Goal: Task Accomplishment & Management: Use online tool/utility

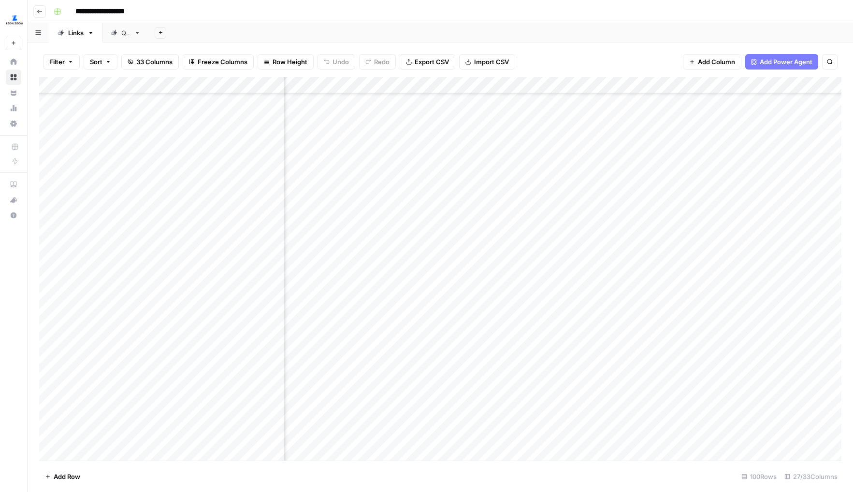
scroll to position [279, 2016]
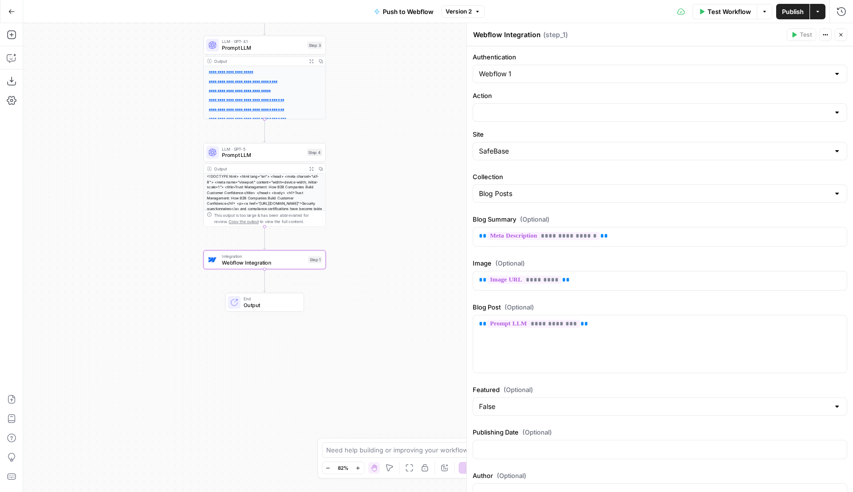
scroll to position [149, 0]
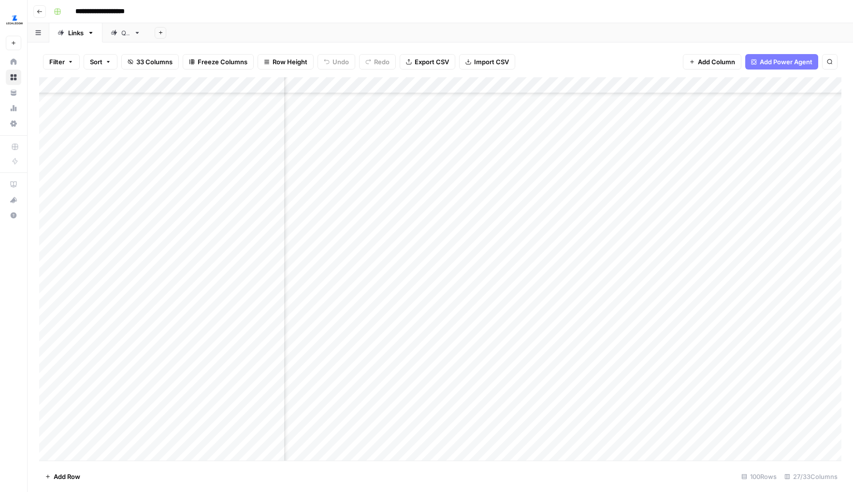
scroll to position [235, 1989]
click at [639, 274] on div "Add Column" at bounding box center [440, 269] width 802 height 384
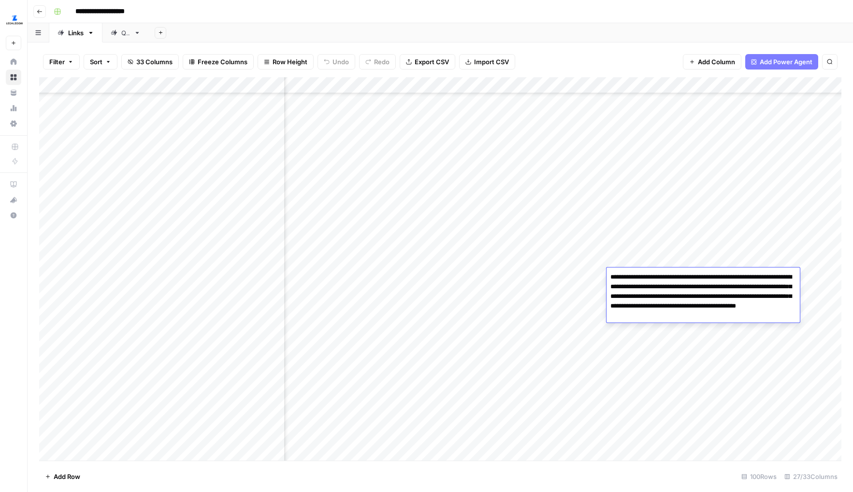
click at [654, 255] on div "Add Column" at bounding box center [440, 269] width 802 height 384
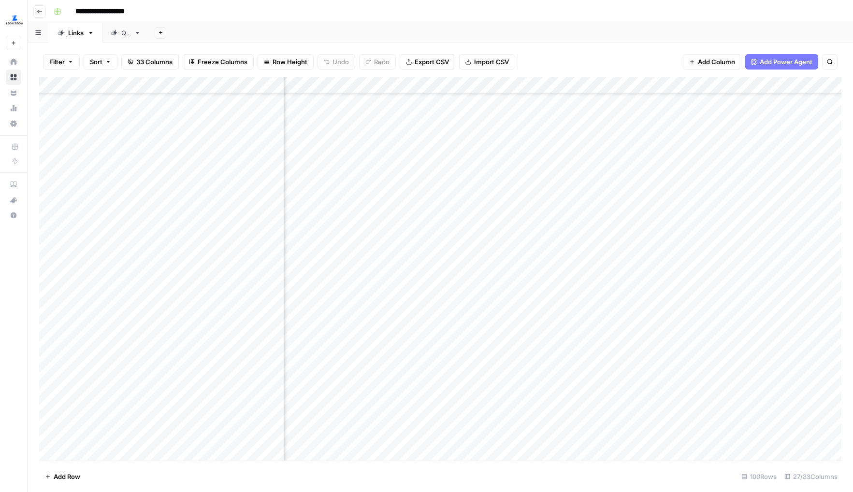
click at [654, 255] on div "Add Column" at bounding box center [440, 269] width 802 height 384
click at [660, 240] on div "Add Column" at bounding box center [440, 269] width 802 height 384
click at [664, 228] on div "Add Column" at bounding box center [440, 269] width 802 height 384
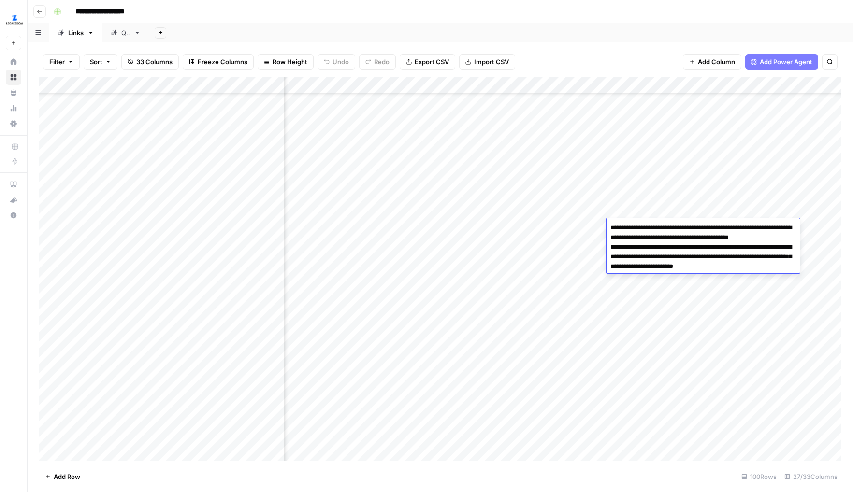
click at [669, 211] on div "Add Column" at bounding box center [440, 269] width 802 height 384
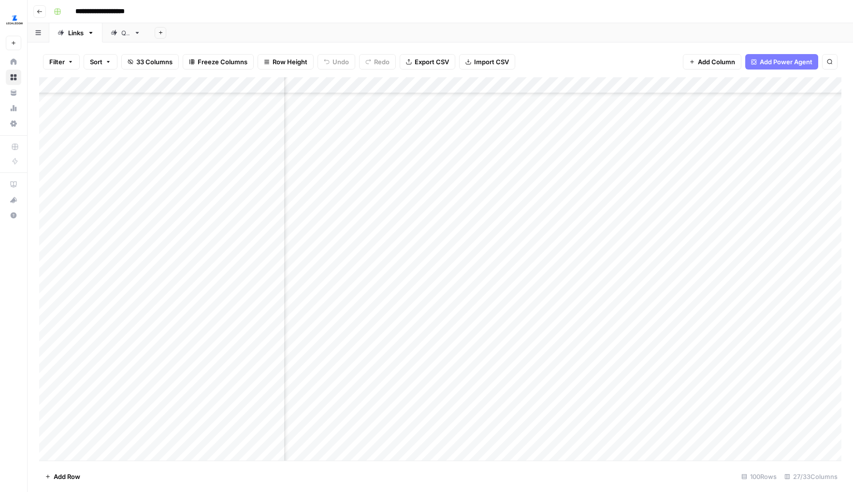
click at [669, 211] on div "Add Column" at bounding box center [440, 269] width 802 height 384
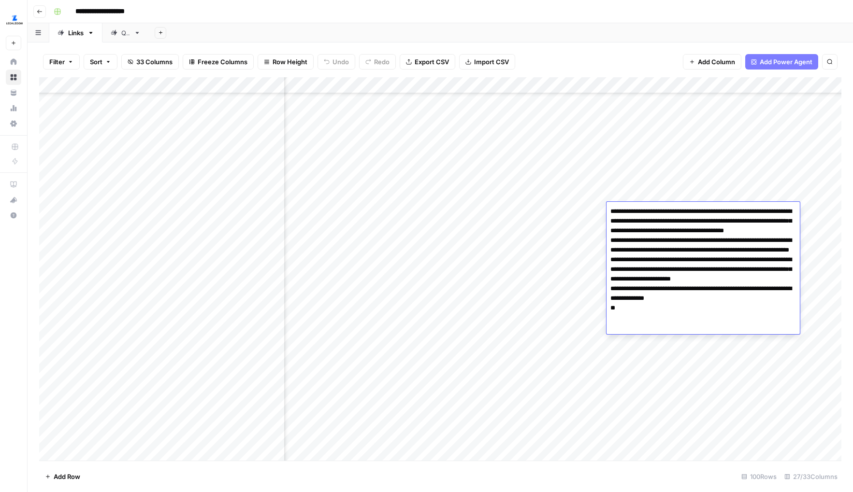
click at [673, 193] on div "Add Column" at bounding box center [440, 269] width 802 height 384
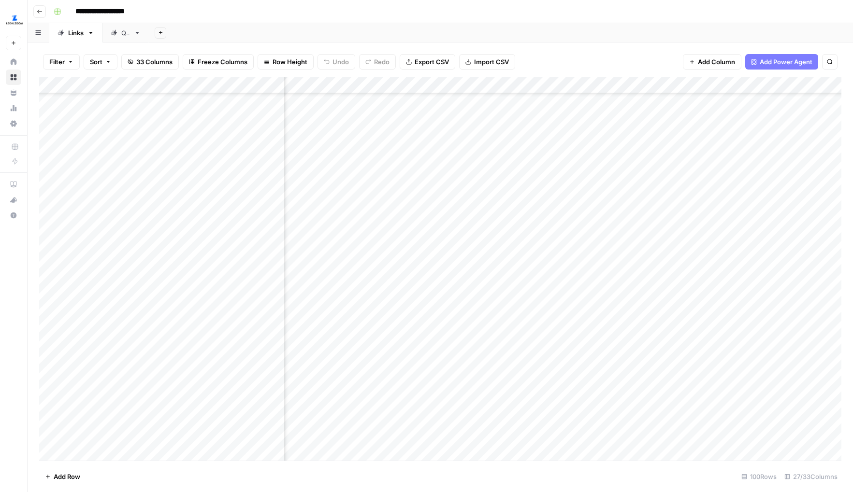
click at [673, 193] on div "Add Column" at bounding box center [440, 269] width 802 height 384
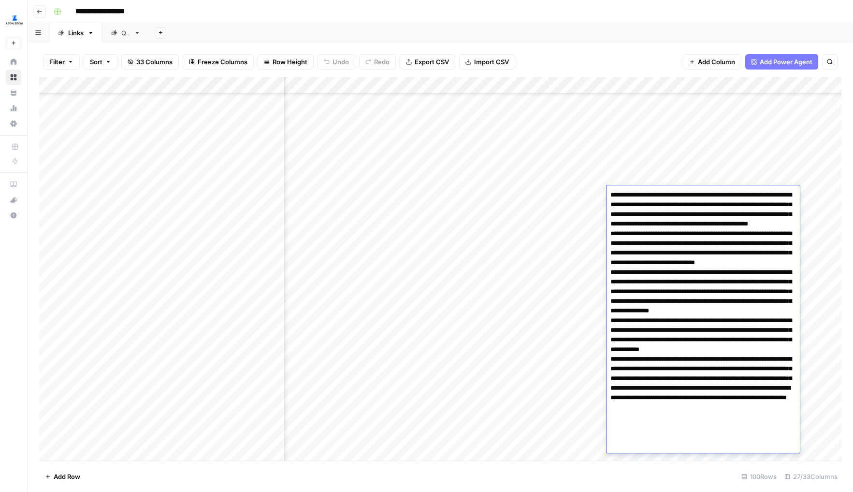
click at [570, 384] on div "Add Column" at bounding box center [440, 269] width 802 height 384
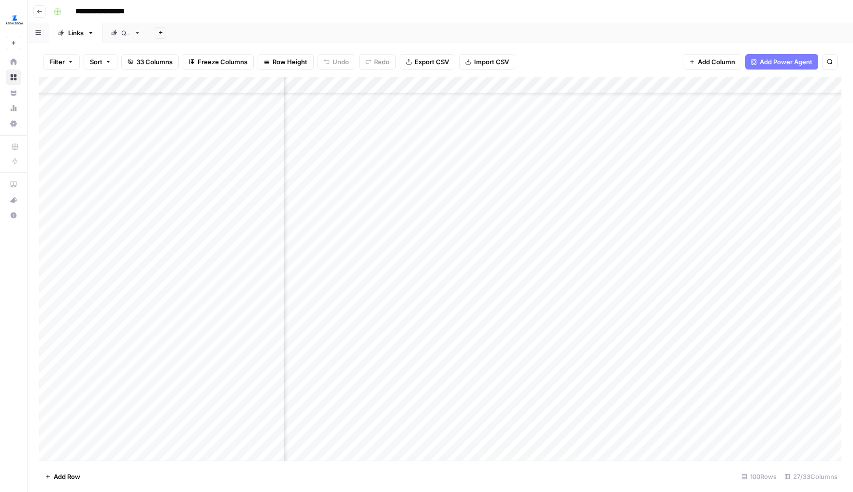
click at [664, 225] on div "Add Column" at bounding box center [440, 269] width 802 height 384
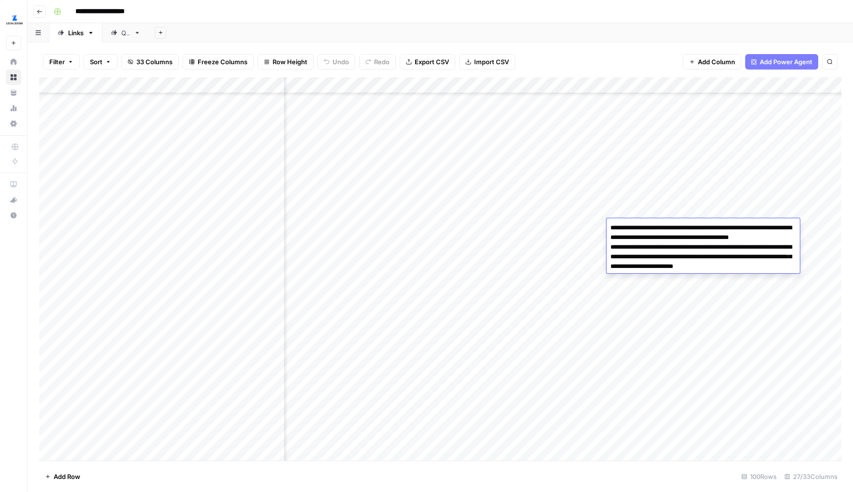
click at [676, 210] on div "Add Column" at bounding box center [440, 269] width 802 height 384
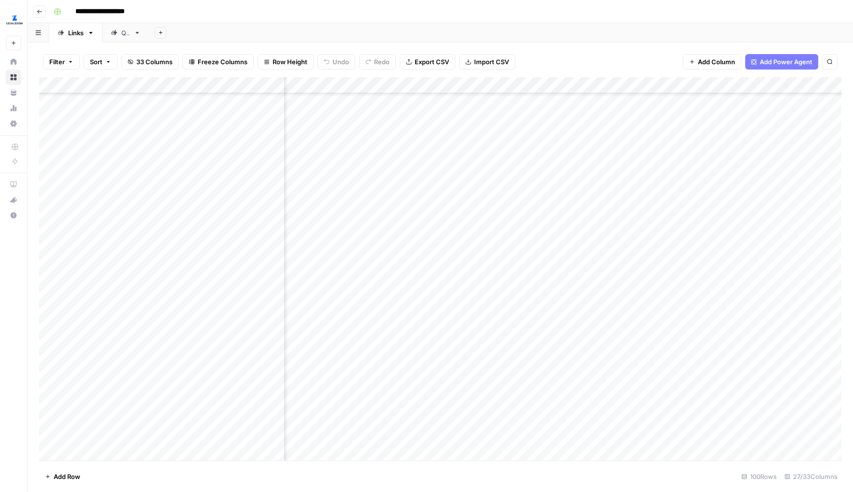
click at [663, 252] on div "Add Column" at bounding box center [440, 269] width 802 height 384
click at [666, 243] on div "Add Column" at bounding box center [440, 269] width 802 height 384
click at [659, 233] on div "Add Column" at bounding box center [440, 269] width 802 height 384
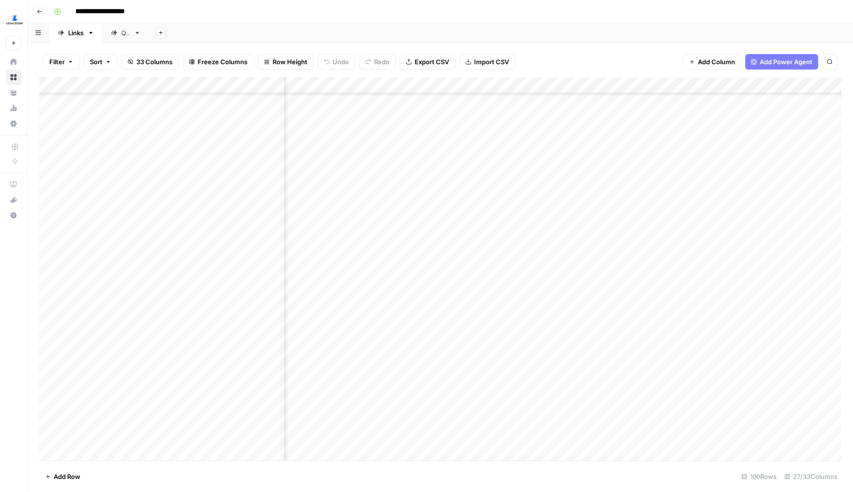
click at [654, 255] on div "Add Column" at bounding box center [440, 269] width 802 height 384
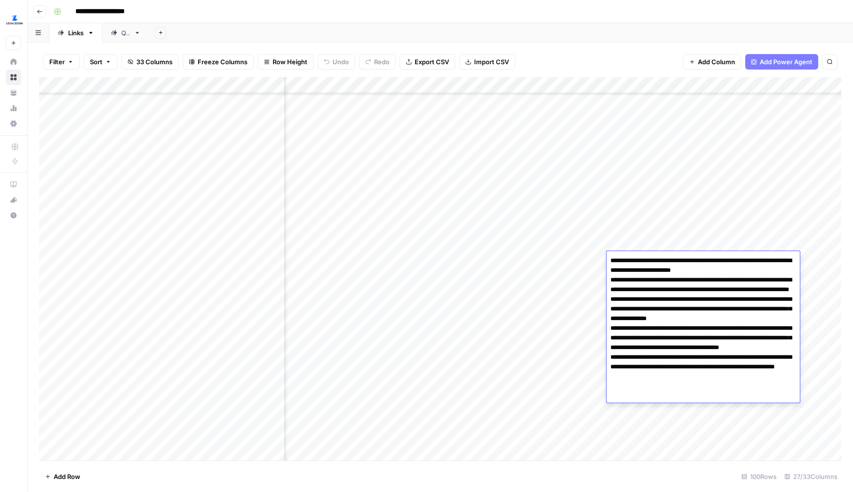
drag, startPoint x: 618, startPoint y: 258, endPoint x: 726, endPoint y: 397, distance: 175.9
click at [726, 397] on textarea "**********" at bounding box center [702, 328] width 193 height 149
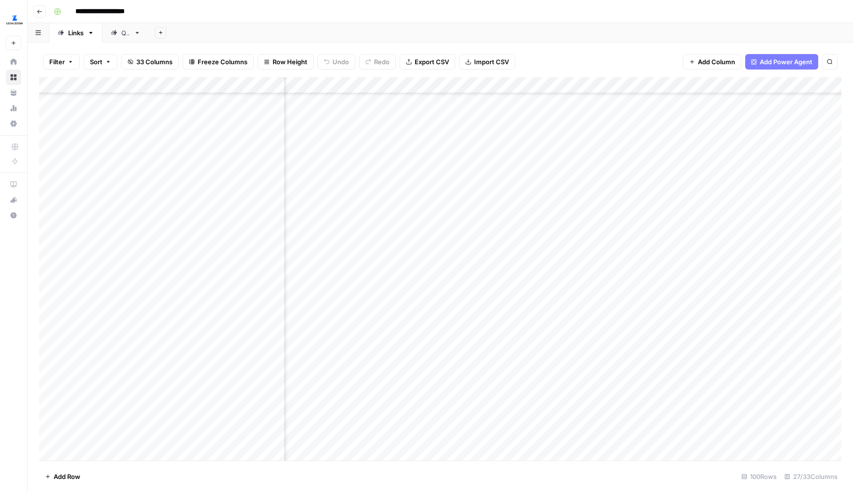
click at [715, 431] on div "Add Column" at bounding box center [440, 269] width 802 height 384
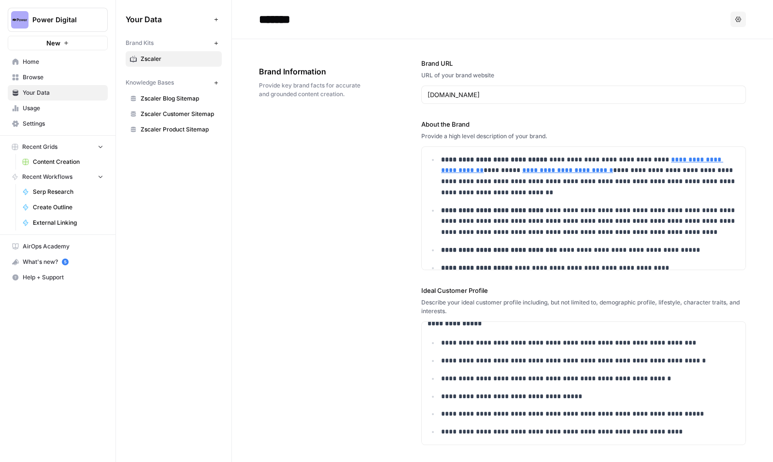
scroll to position [1283, 0]
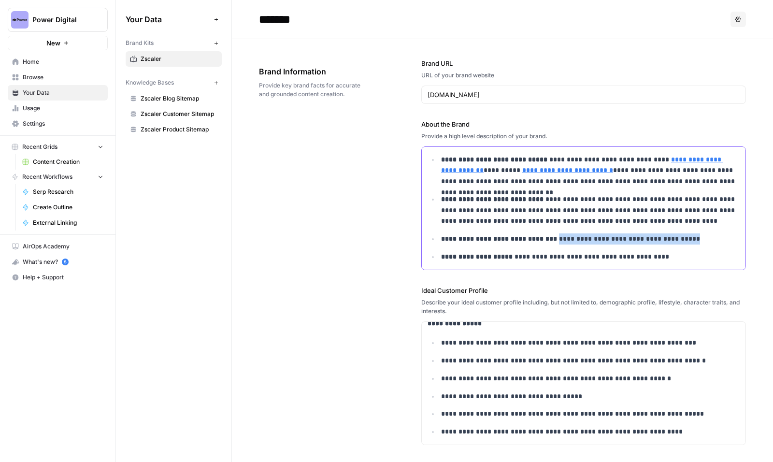
drag, startPoint x: 688, startPoint y: 240, endPoint x: 549, endPoint y: 238, distance: 139.6
click at [549, 238] on p "**********" at bounding box center [590, 238] width 299 height 11
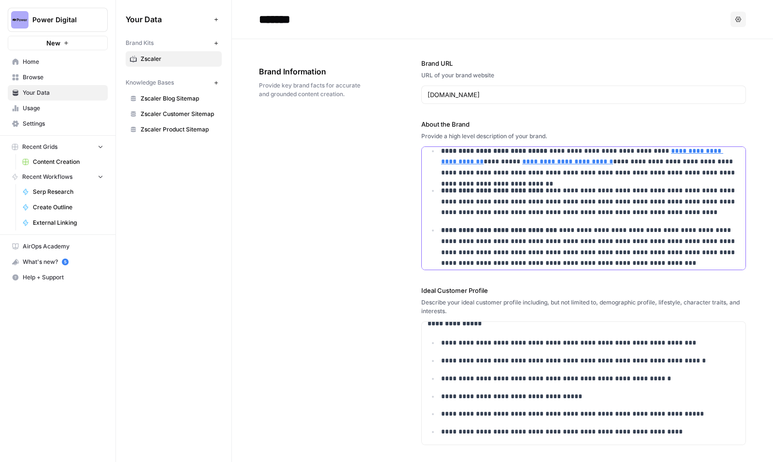
scroll to position [184, 0]
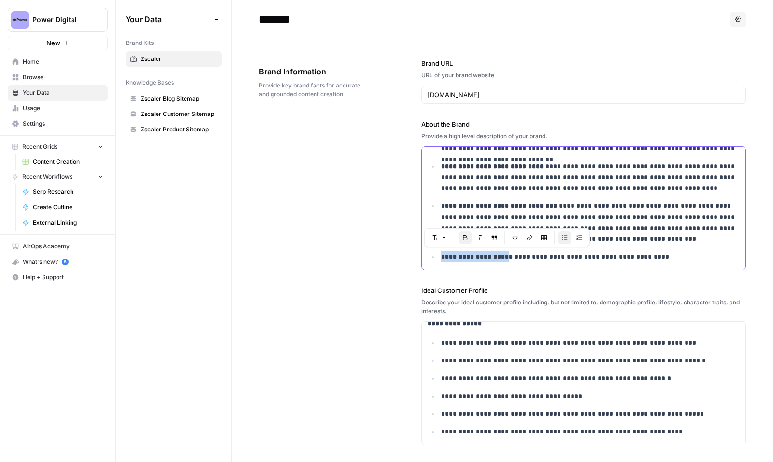
drag, startPoint x: 506, startPoint y: 257, endPoint x: 441, endPoint y: 257, distance: 64.7
click at [441, 257] on strong "**********" at bounding box center [476, 256] width 71 height 7
drag, startPoint x: 526, startPoint y: 256, endPoint x: 440, endPoint y: 257, distance: 86.0
click at [440, 257] on li "**********" at bounding box center [589, 256] width 301 height 11
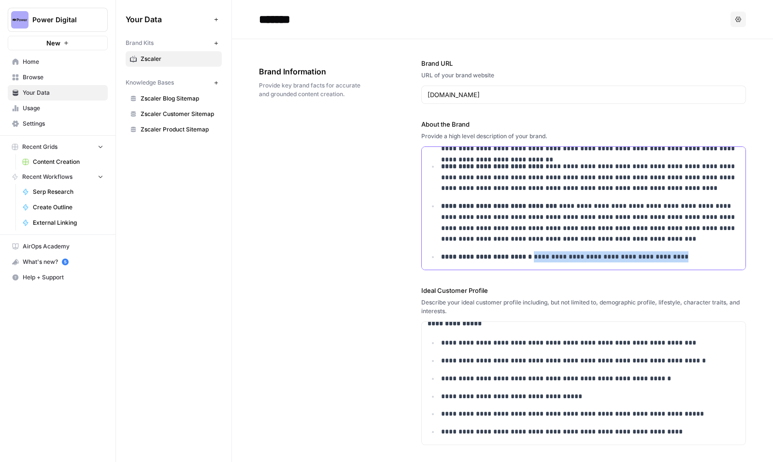
drag, startPoint x: 694, startPoint y: 252, endPoint x: 534, endPoint y: 257, distance: 159.5
click at [534, 257] on p "**********" at bounding box center [590, 256] width 299 height 11
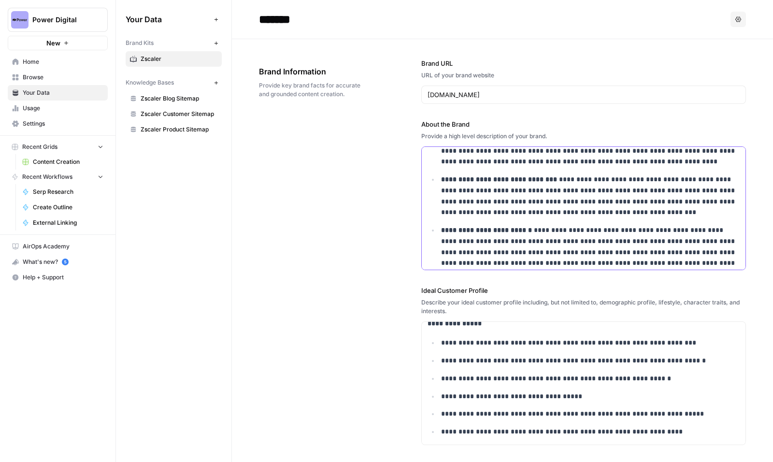
click at [607, 211] on p "**********" at bounding box center [590, 196] width 299 height 44
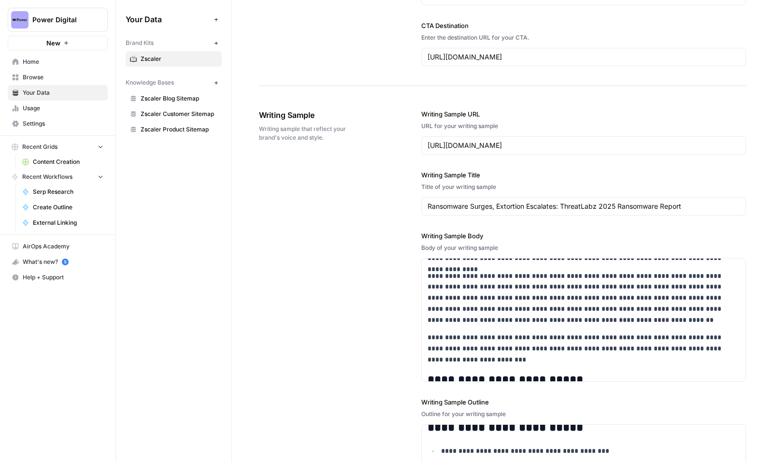
scroll to position [1325, 0]
click at [161, 136] on link "Zscaler Product Sitemap" at bounding box center [174, 129] width 96 height 15
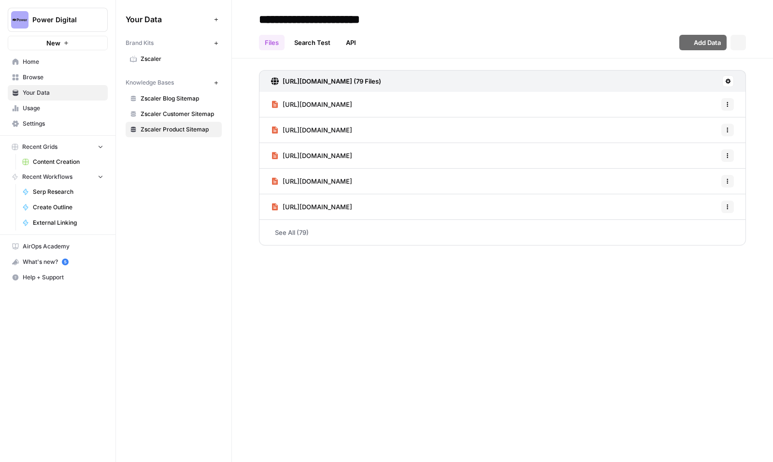
click at [170, 118] on link "Zscaler Customer Sitemap" at bounding box center [174, 113] width 96 height 15
click at [168, 62] on span "Zscaler" at bounding box center [179, 59] width 77 height 9
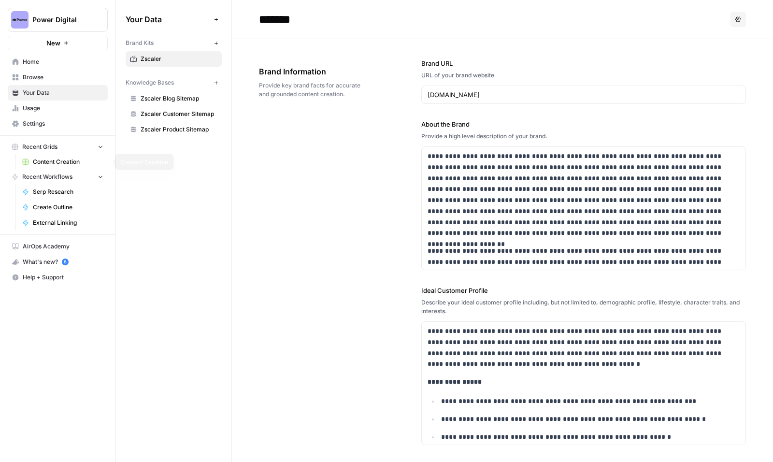
click at [55, 157] on span "Content Creation" at bounding box center [68, 161] width 71 height 9
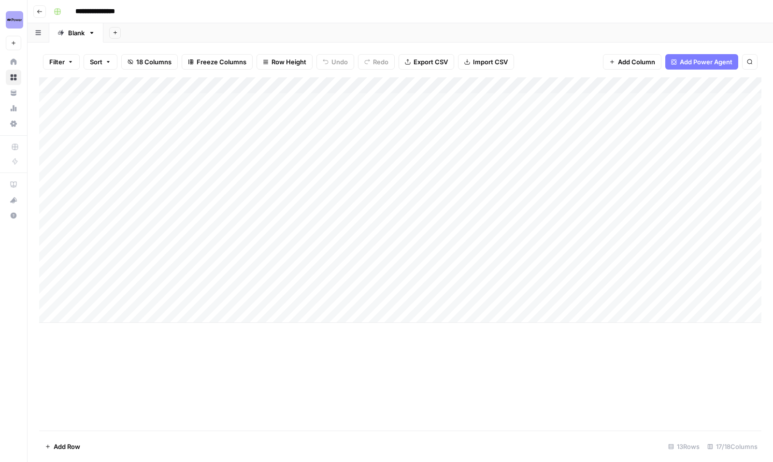
click at [545, 85] on div "Add Column" at bounding box center [400, 199] width 722 height 245
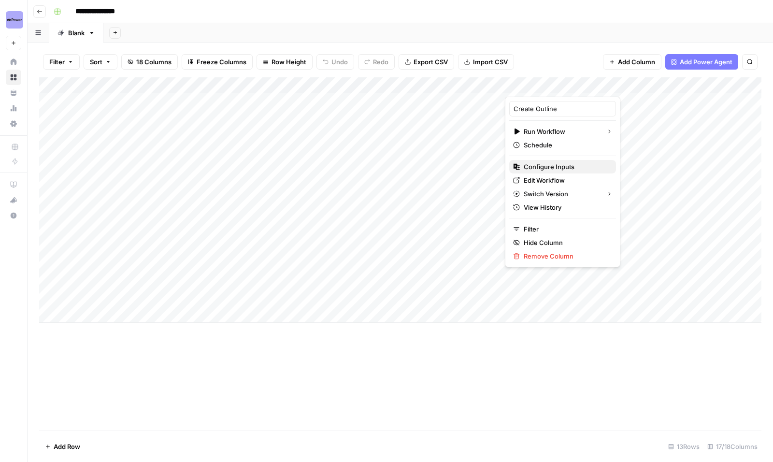
click at [541, 168] on span "Configure Inputs" at bounding box center [566, 167] width 85 height 10
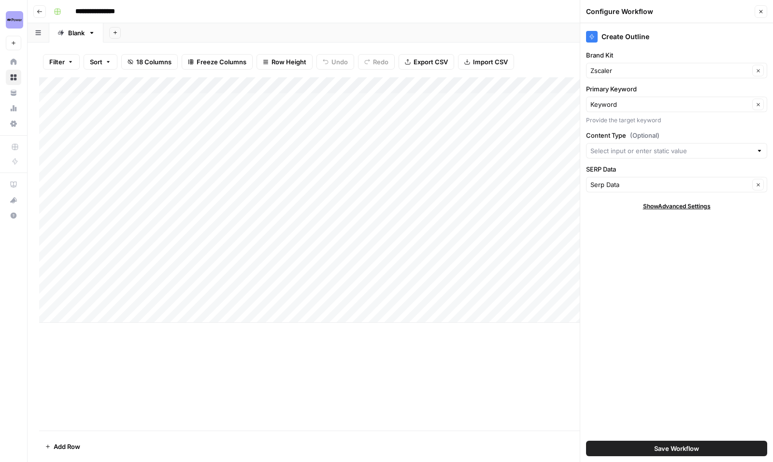
click at [359, 83] on div "Add Column" at bounding box center [400, 199] width 722 height 245
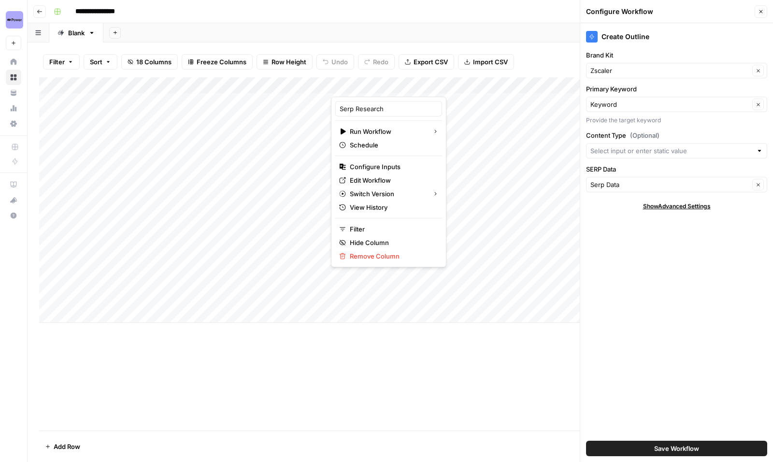
click at [700, 11] on button "Close" at bounding box center [760, 11] width 13 height 13
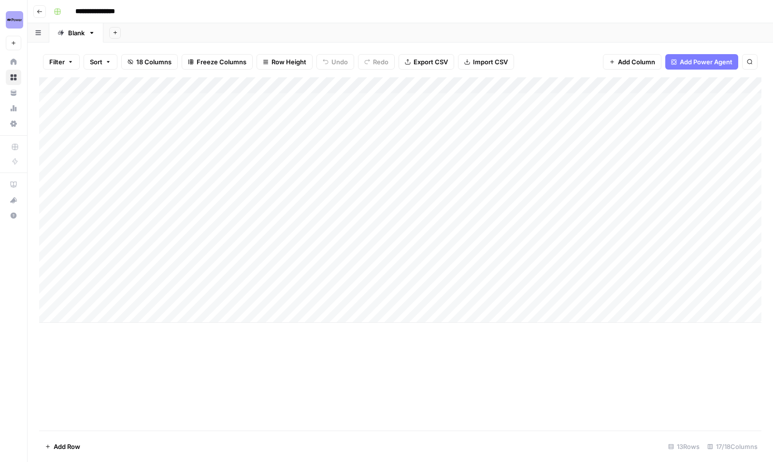
click at [383, 82] on div "Add Column" at bounding box center [400, 199] width 722 height 245
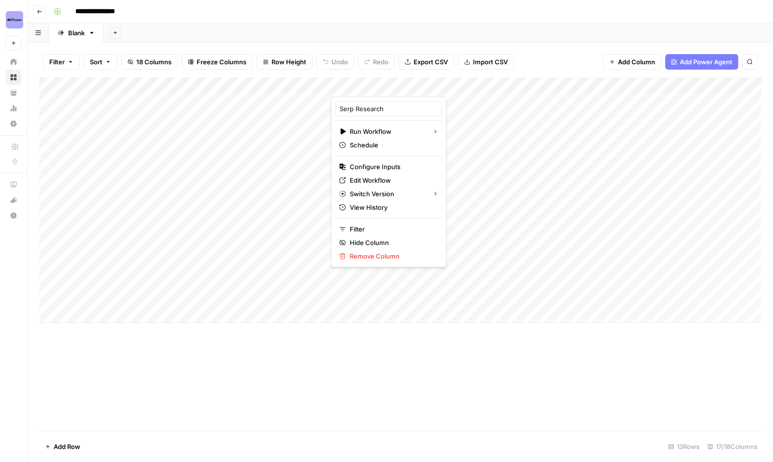
click at [280, 214] on div "Add Column" at bounding box center [400, 199] width 722 height 245
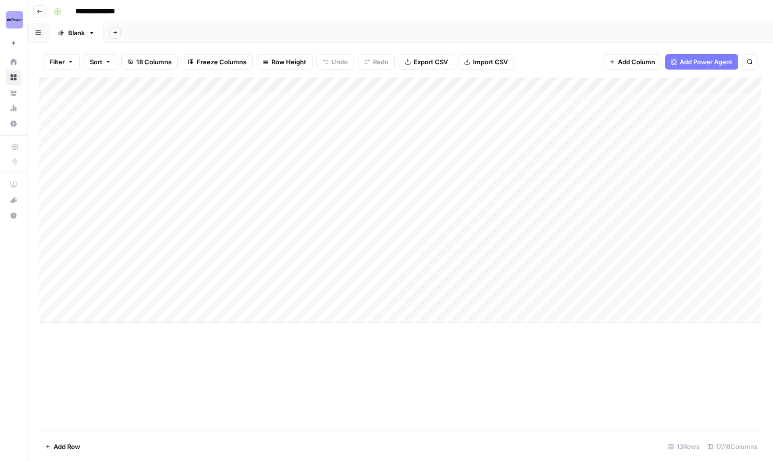
click at [446, 213] on div "Add Column" at bounding box center [400, 199] width 722 height 245
click at [294, 216] on div "Add Column" at bounding box center [400, 199] width 722 height 245
click at [678, 67] on button "Add Power Agent" at bounding box center [701, 61] width 73 height 15
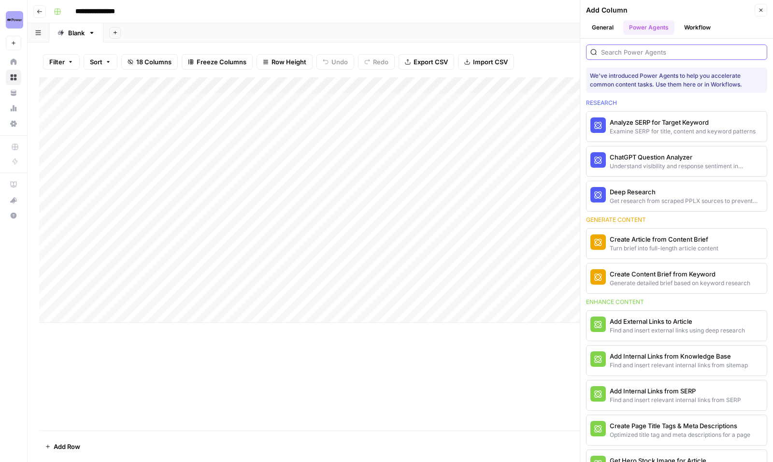
click at [645, 50] on input "search" at bounding box center [682, 52] width 162 height 10
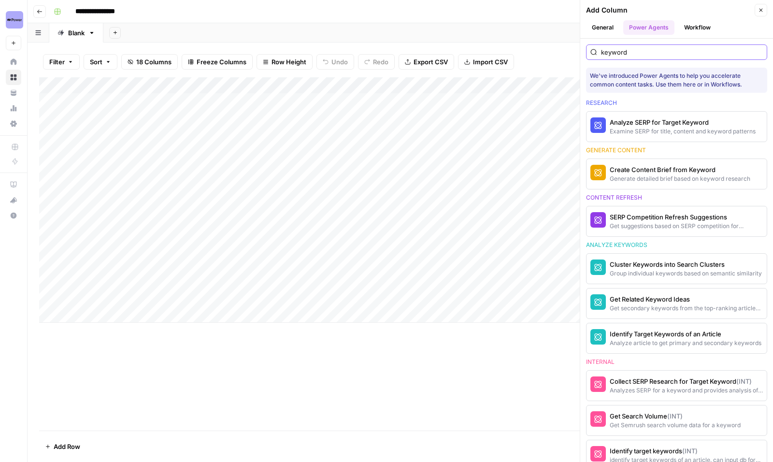
type input "keyword"
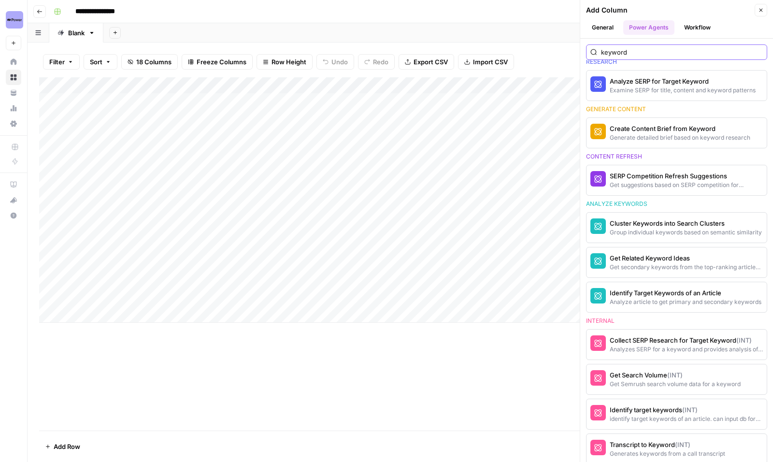
scroll to position [49, 0]
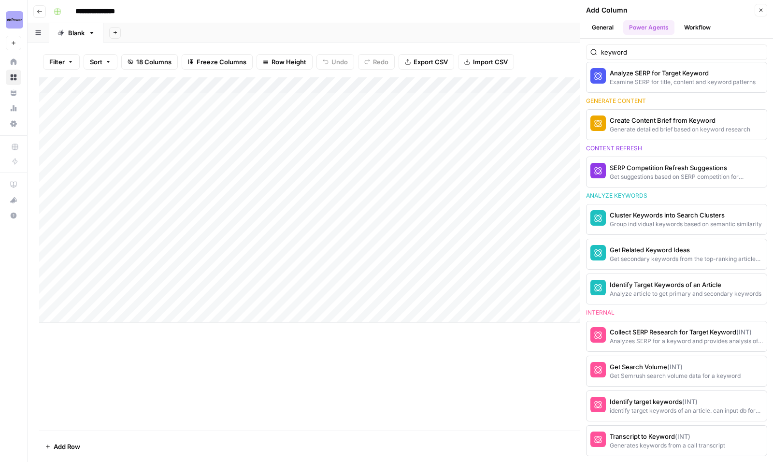
click at [700, 14] on button "Close" at bounding box center [760, 10] width 13 height 13
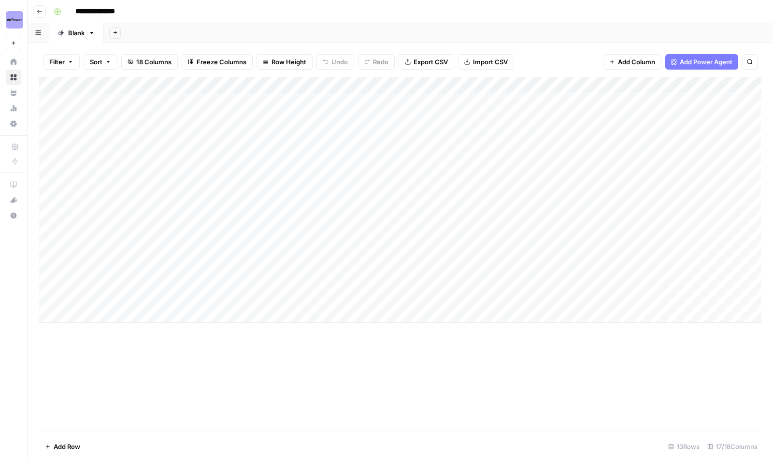
click at [373, 83] on div "Add Column" at bounding box center [400, 199] width 722 height 245
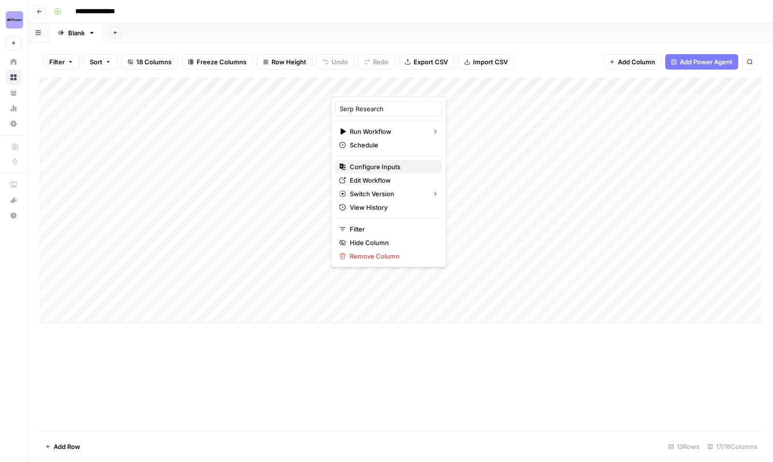
click at [374, 167] on span "Configure Inputs" at bounding box center [392, 167] width 85 height 10
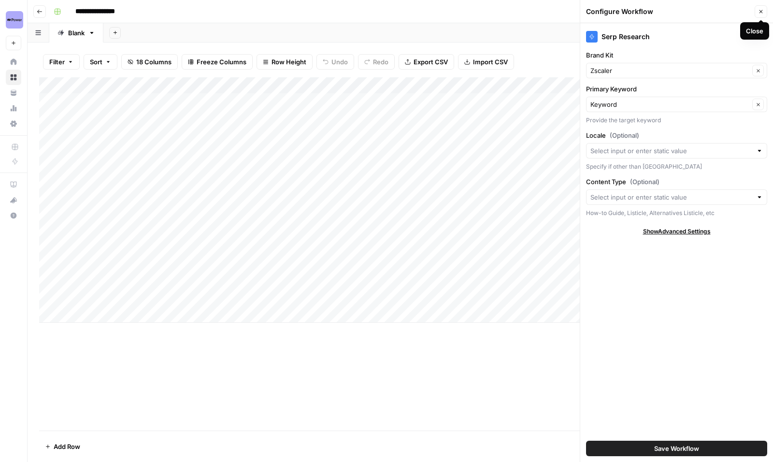
click at [697, 207] on div "Content Type (Optional) How-to Guide, Listicle, Alternatives Listicle, etc" at bounding box center [676, 197] width 181 height 41
click at [700, 199] on input "Content Type (Optional)" at bounding box center [671, 197] width 162 height 10
click at [700, 180] on label "Content Type (Optional)" at bounding box center [676, 182] width 181 height 10
click at [700, 192] on input "Content Type (Optional)" at bounding box center [671, 197] width 162 height 10
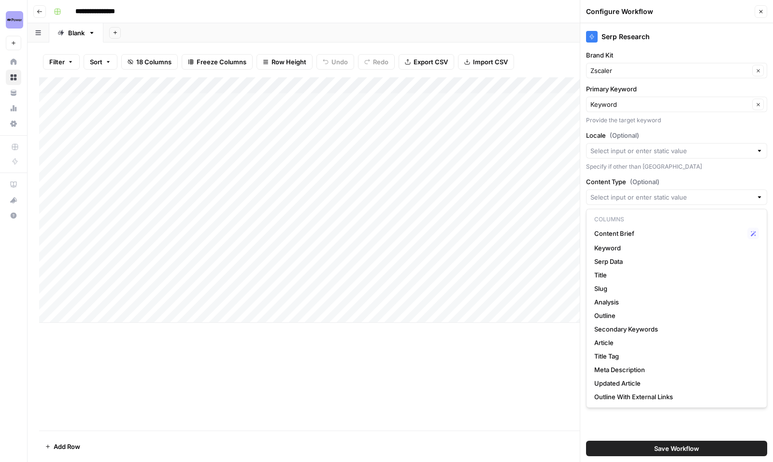
click at [700, 178] on label "Content Type (Optional)" at bounding box center [676, 182] width 181 height 10
click at [700, 192] on input "Content Type (Optional)" at bounding box center [671, 197] width 162 height 10
click at [549, 378] on div "Add Column" at bounding box center [400, 253] width 722 height 353
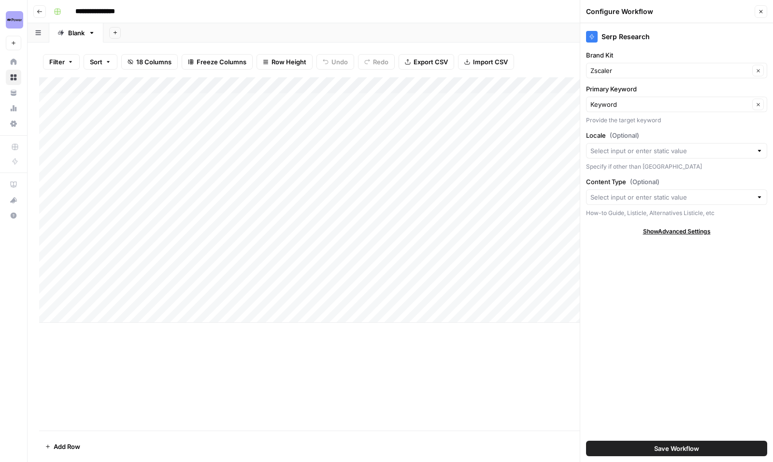
click at [700, 5] on button "Close" at bounding box center [760, 11] width 13 height 13
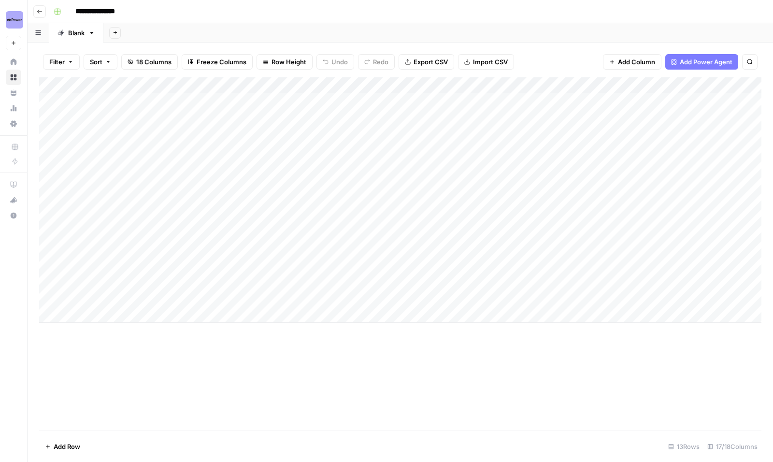
click at [381, 85] on div "Add Column" at bounding box center [400, 199] width 722 height 245
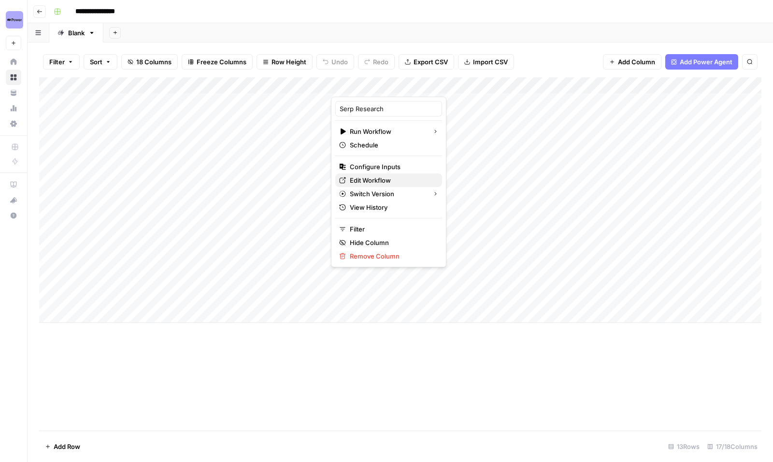
click at [364, 175] on span "Edit Workflow" at bounding box center [392, 180] width 85 height 10
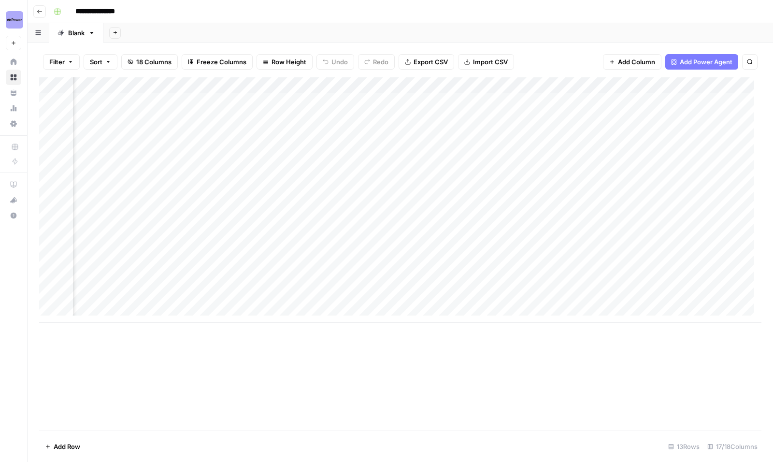
scroll to position [0, 294]
click at [363, 101] on div "Add Column" at bounding box center [400, 199] width 722 height 245
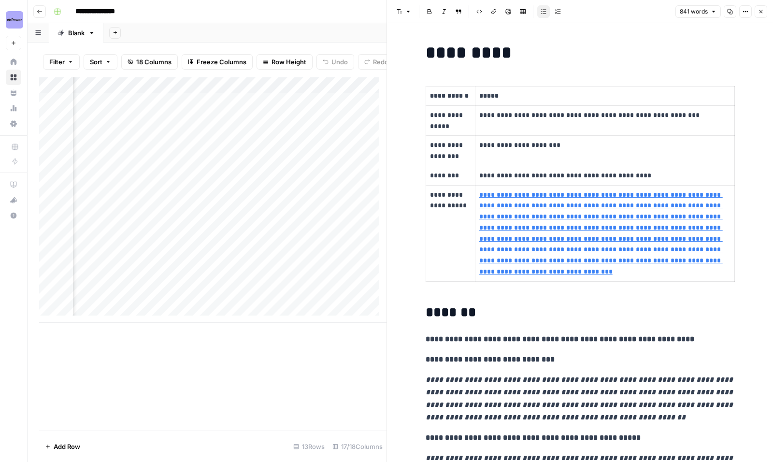
click at [700, 11] on button "Close" at bounding box center [760, 11] width 13 height 13
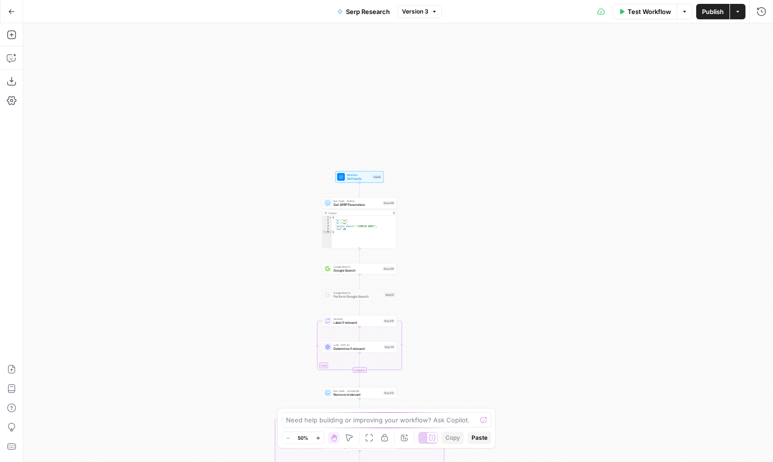
drag, startPoint x: 461, startPoint y: 100, endPoint x: 435, endPoint y: 372, distance: 274.1
click at [435, 372] on div "true false Workflow Set Inputs Inputs Run Code · Python Get SERP Parameters Ste…" at bounding box center [398, 242] width 750 height 439
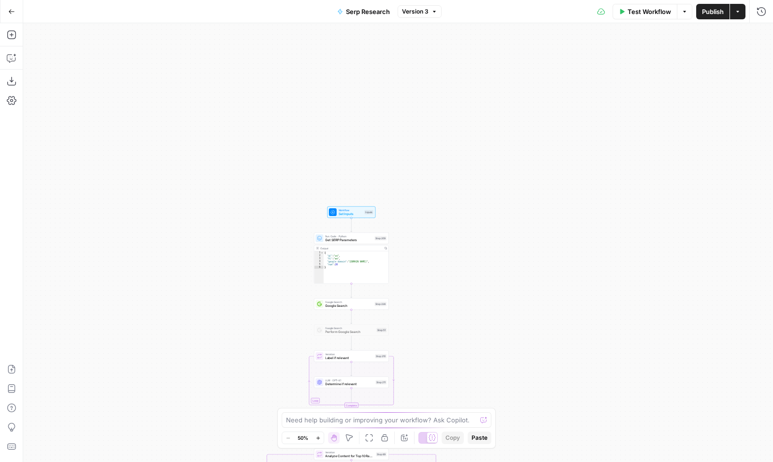
click at [315, 442] on button "Zoom In" at bounding box center [318, 438] width 12 height 12
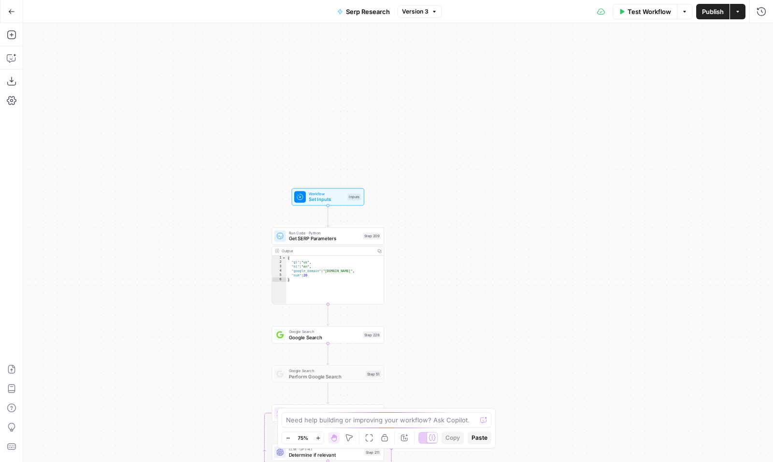
click at [413, 16] on button "Version 3" at bounding box center [420, 11] width 44 height 13
click at [415, 12] on span "Version 3" at bounding box center [415, 11] width 27 height 9
drag, startPoint x: 433, startPoint y: 188, endPoint x: 441, endPoint y: 178, distance: 12.5
click at [441, 178] on div "true false Workflow Set Inputs Inputs Run Code · Python Get SERP Parameters Ste…" at bounding box center [398, 242] width 750 height 439
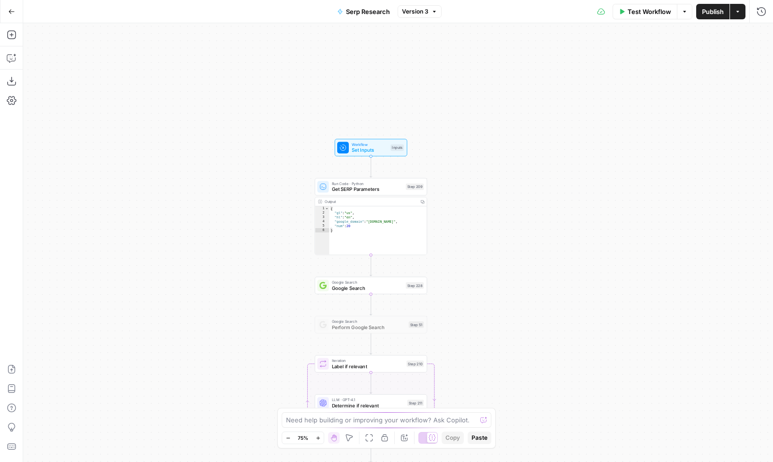
click at [402, 193] on div "Run Code · Python Get SERP Parameters Step 209 Copy step Delete step Add Note T…" at bounding box center [370, 186] width 113 height 17
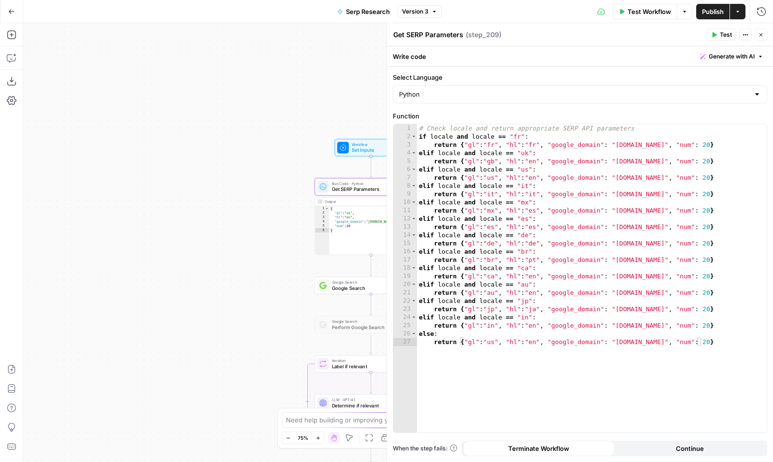
drag, startPoint x: 254, startPoint y: 262, endPoint x: 157, endPoint y: 183, distance: 124.9
click at [157, 183] on div "false true Workflow Set Inputs Inputs Run Code · Python Get SERP Parameters Ste…" at bounding box center [398, 242] width 750 height 439
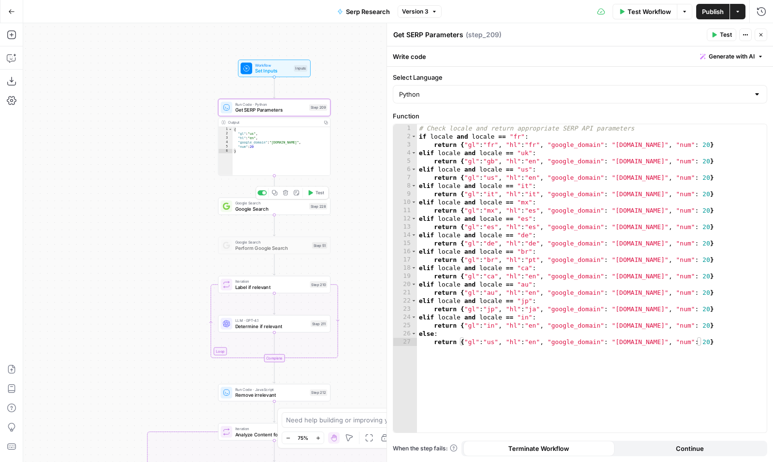
click at [249, 210] on span "Google Search" at bounding box center [270, 208] width 71 height 7
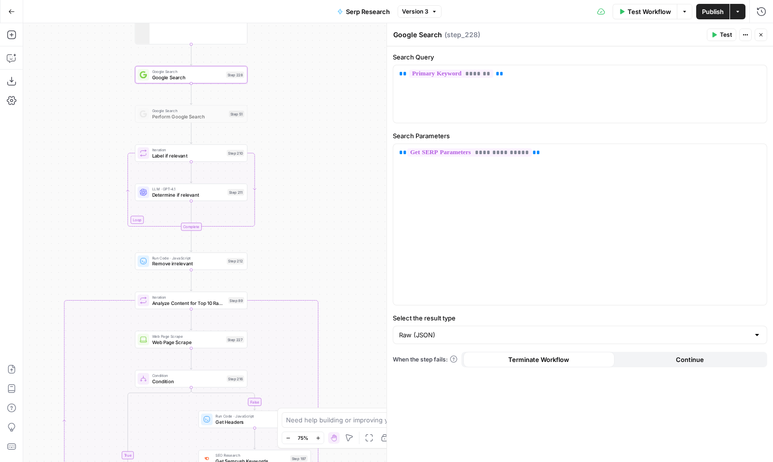
drag, startPoint x: 194, startPoint y: 268, endPoint x: 111, endPoint y: 136, distance: 155.4
click at [111, 136] on div "false true Workflow Set Inputs Inputs Run Code · Python Get SERP Parameters Ste…" at bounding box center [398, 242] width 750 height 439
click at [169, 160] on div "Iteration Label if relevant Step 210 Copy step Delete step Add Note Test" at bounding box center [191, 152] width 113 height 17
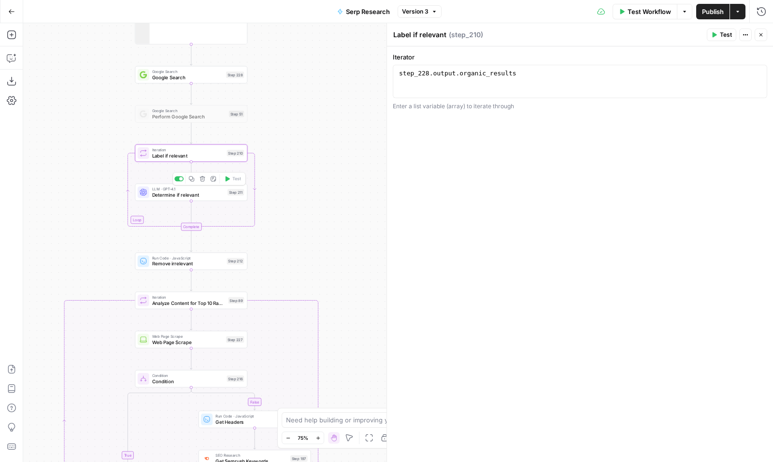
click at [170, 191] on span "Determine if relevant" at bounding box center [188, 194] width 72 height 7
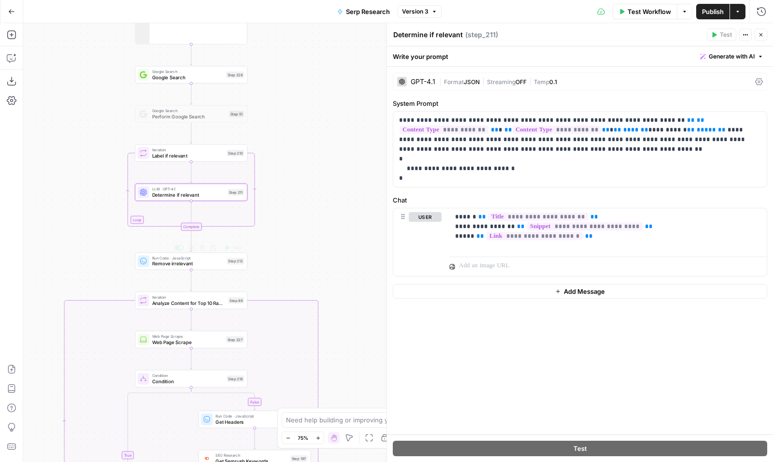
click at [168, 267] on div "Run Code · JavaScript Remove irrelevant Step 212 Copy step Delete step Add Note…" at bounding box center [191, 260] width 113 height 17
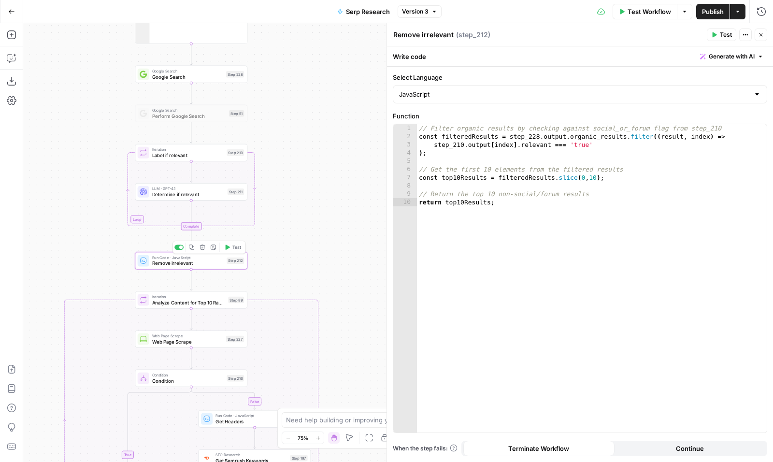
drag, startPoint x: 107, startPoint y: 285, endPoint x: 103, endPoint y: 172, distance: 113.1
click at [103, 172] on div "false true Workflow Set Inputs Inputs Run Code · Python Get SERP Parameters Ste…" at bounding box center [398, 242] width 750 height 439
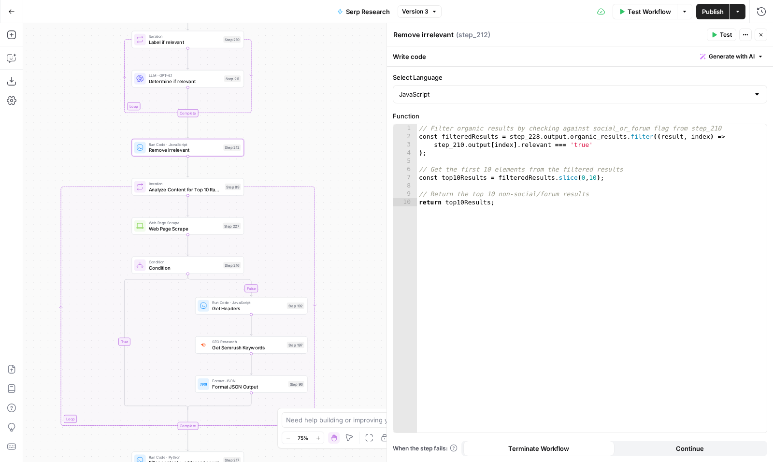
click at [151, 185] on span "Analyze Content for Top 10 Ranking Pages" at bounding box center [185, 188] width 73 height 7
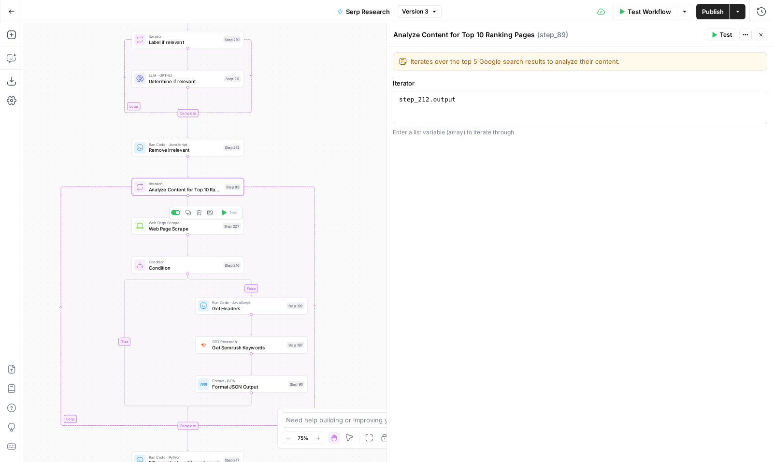
click at [231, 225] on div "Step 227" at bounding box center [232, 226] width 18 height 7
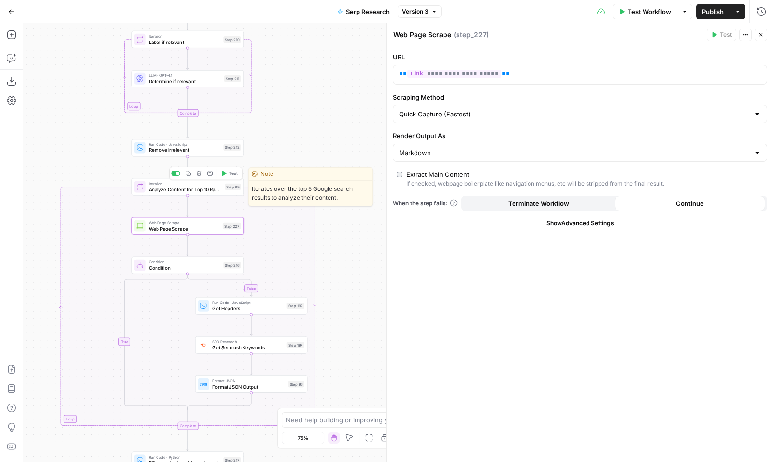
click at [221, 188] on div "Iteration Analyze Content for Top 10 Ranking Pages Step 89 Copy step Delete ste…" at bounding box center [187, 187] width 107 height 13
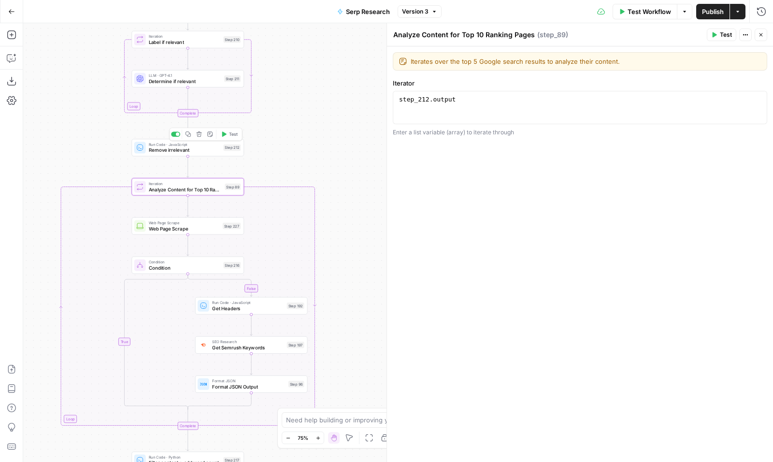
click at [227, 146] on div "Step 212" at bounding box center [231, 147] width 17 height 7
